Goal: Book appointment/travel/reservation

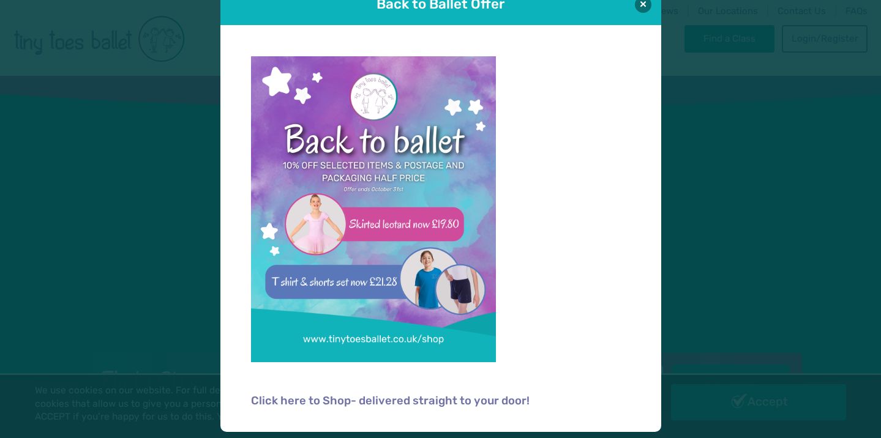
scroll to position [28, 0]
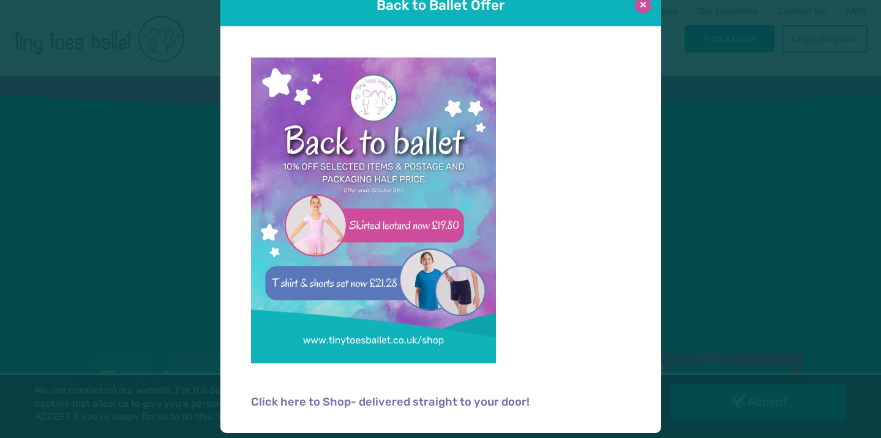
click at [647, 9] on button at bounding box center [643, 5] width 17 height 17
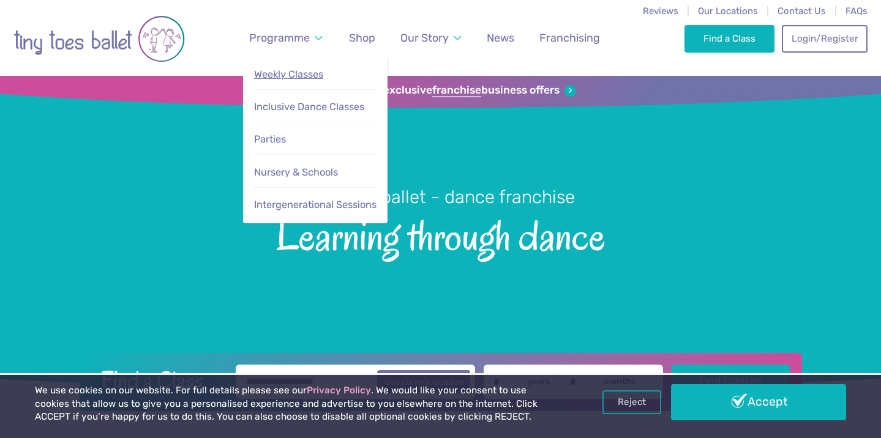
click at [298, 67] on link "Weekly Classes" at bounding box center [315, 74] width 124 height 25
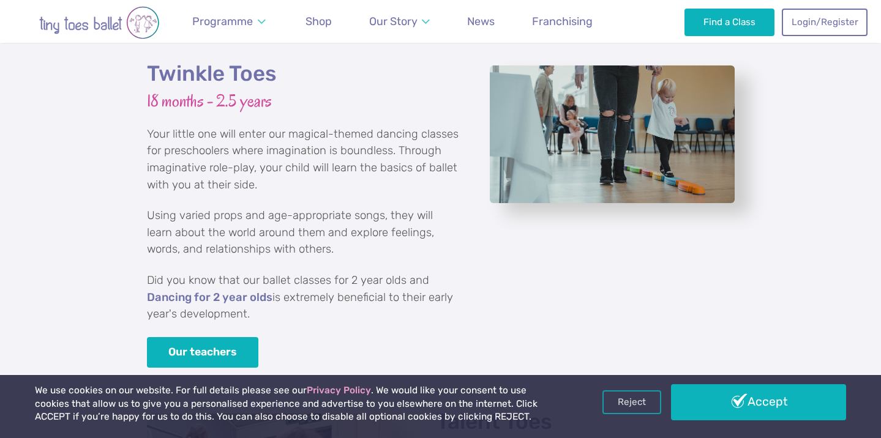
scroll to position [1662, 0]
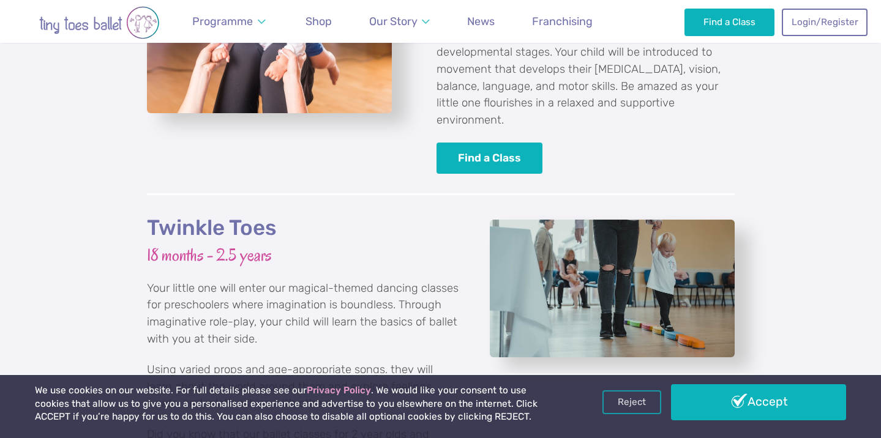
click at [234, 215] on h2 "Twinkle Toes" at bounding box center [303, 228] width 312 height 27
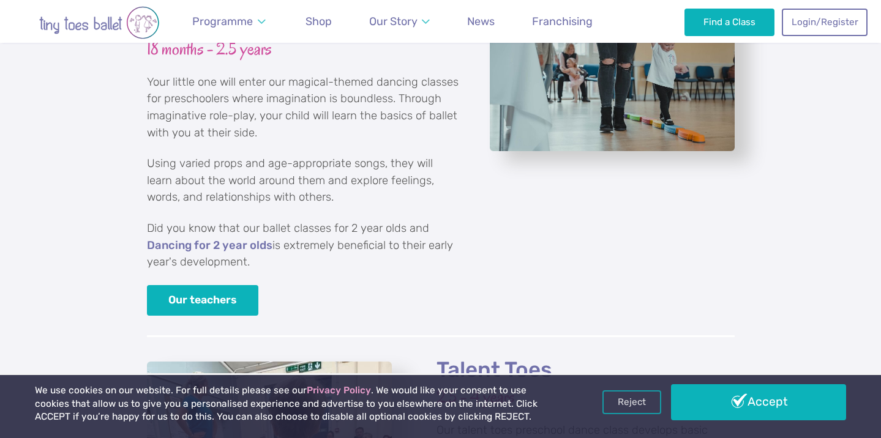
scroll to position [1752, 0]
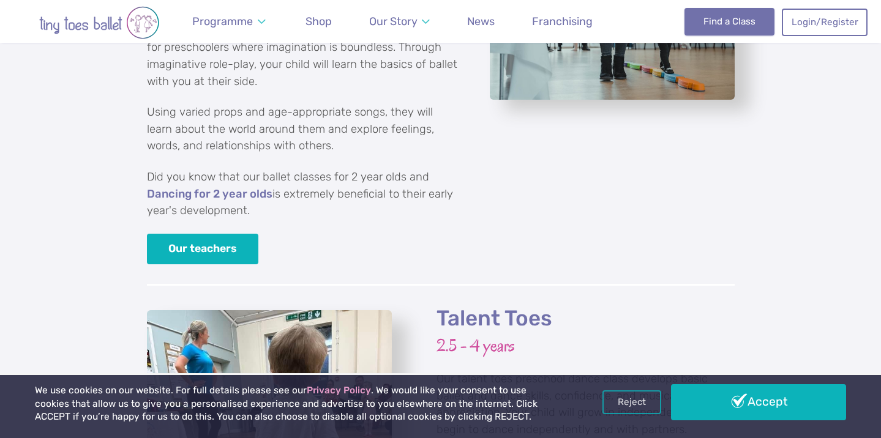
click at [737, 27] on link "Find a Class" at bounding box center [729, 21] width 90 height 27
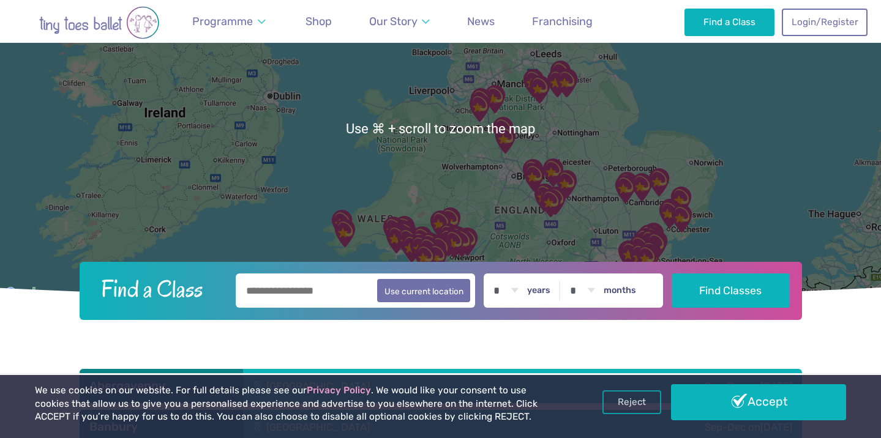
scroll to position [151, 0]
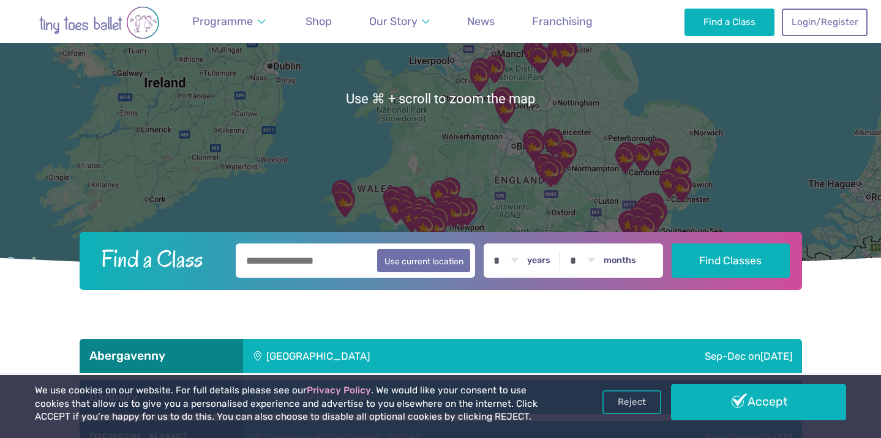
click at [297, 263] on input "text" at bounding box center [356, 261] width 240 height 34
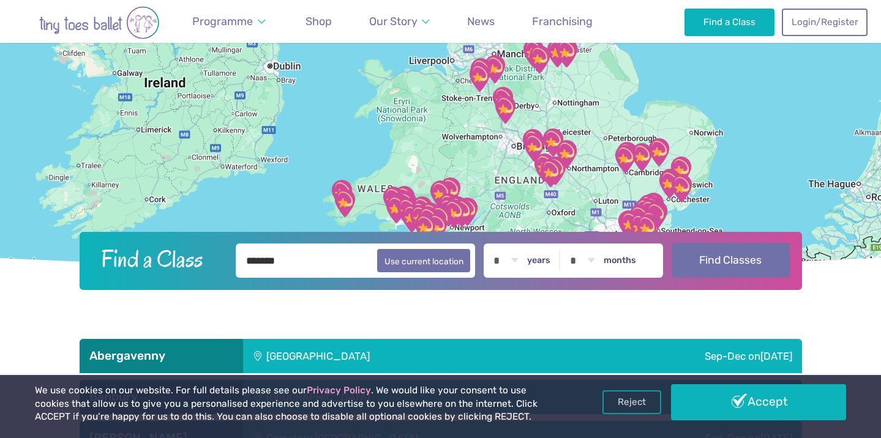
type input "*******"
click at [725, 255] on button "Find Classes" at bounding box center [730, 260] width 118 height 34
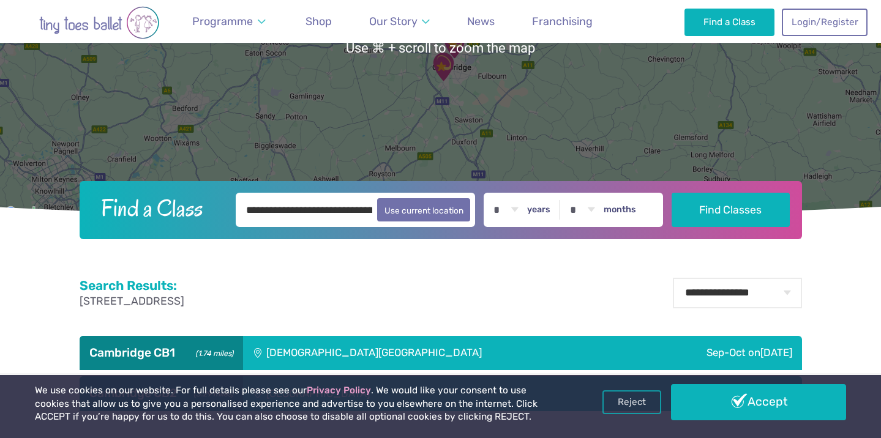
scroll to position [372, 0]
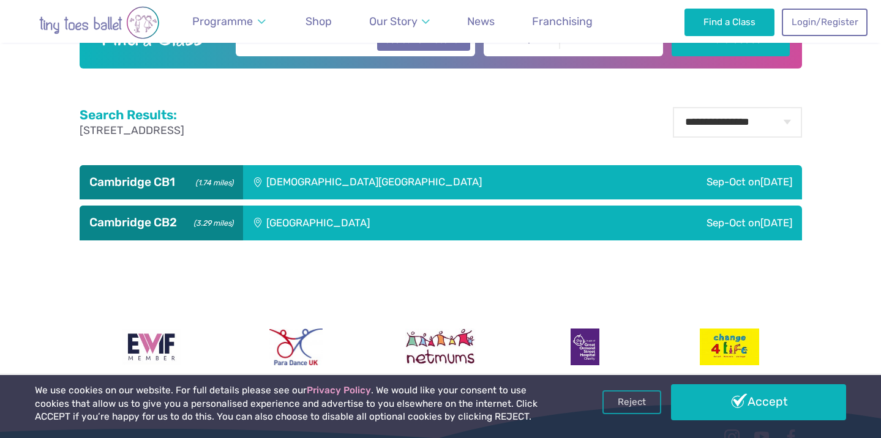
click at [561, 220] on div "Sep-Oct on Saturday" at bounding box center [680, 223] width 243 height 34
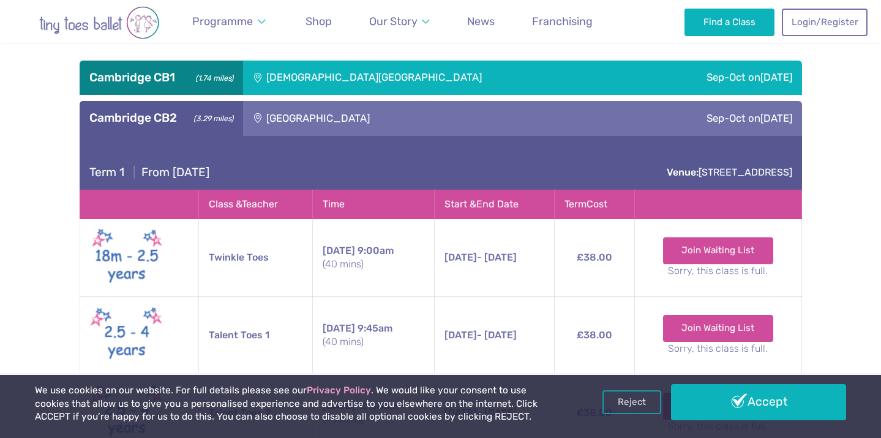
scroll to position [325, 0]
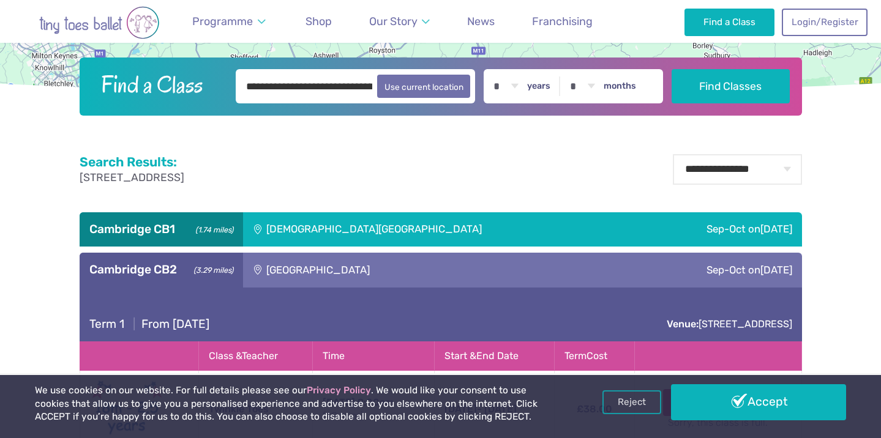
click at [381, 236] on div "St Matthew's Church" at bounding box center [439, 229] width 392 height 34
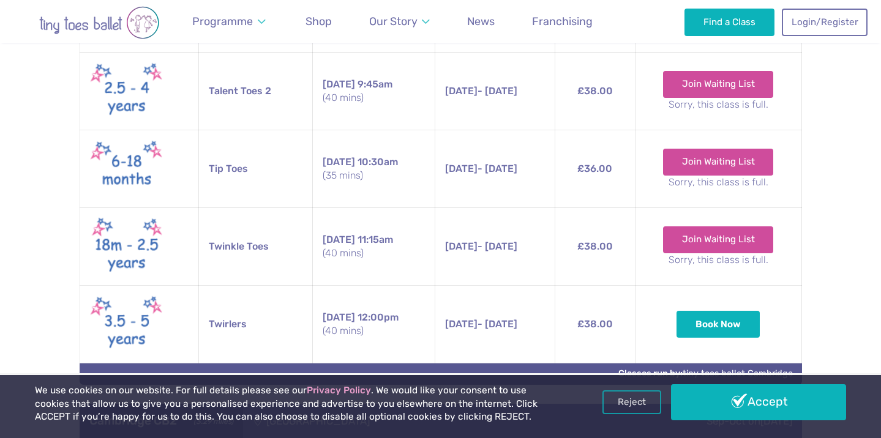
scroll to position [701, 0]
